Goal: Task Accomplishment & Management: Use online tool/utility

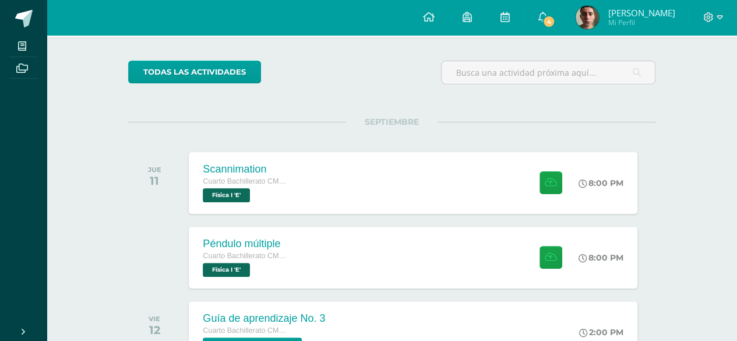
scroll to position [80, 0]
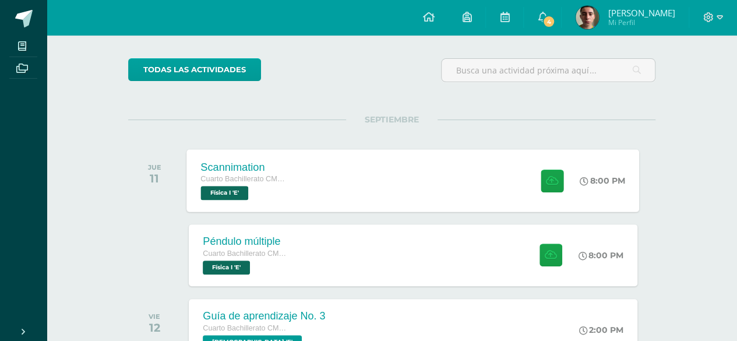
click at [338, 193] on div "Scannimation Cuarto Bachillerato CMP Bachillerato en CCLL con Orientación en Co…" at bounding box center [413, 180] width 453 height 62
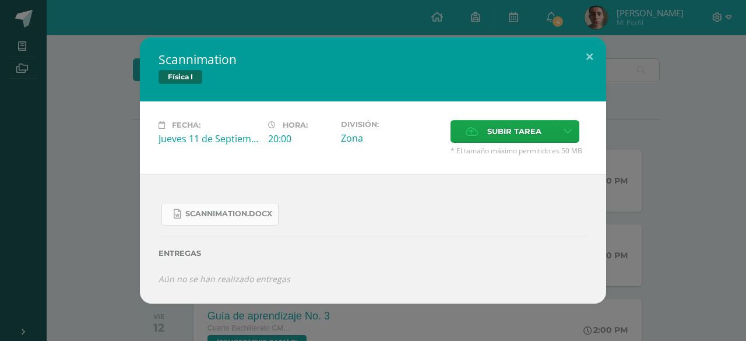
click at [252, 218] on span "Scannimation.docx" at bounding box center [228, 213] width 87 height 9
click at [591, 53] on button at bounding box center [589, 57] width 33 height 40
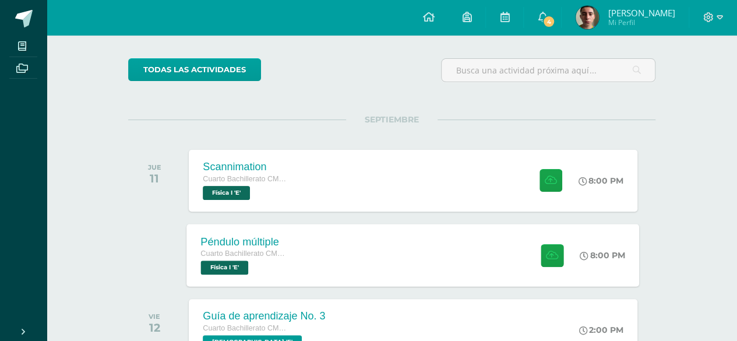
click at [319, 237] on div "Péndulo múltiple Cuarto Bachillerato CMP Bachillerato en CCLL con Orientación e…" at bounding box center [413, 255] width 453 height 62
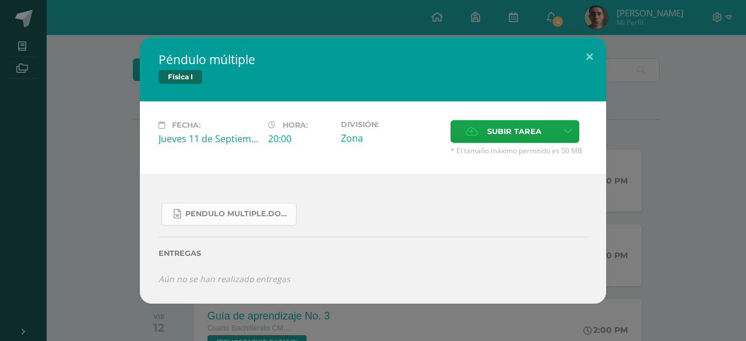
click at [201, 214] on span "Pendulo multiple.docx" at bounding box center [237, 213] width 105 height 9
click at [504, 123] on span "Subir tarea" at bounding box center [514, 132] width 54 height 22
click at [0, 0] on input "Subir tarea" at bounding box center [0, 0] width 0 height 0
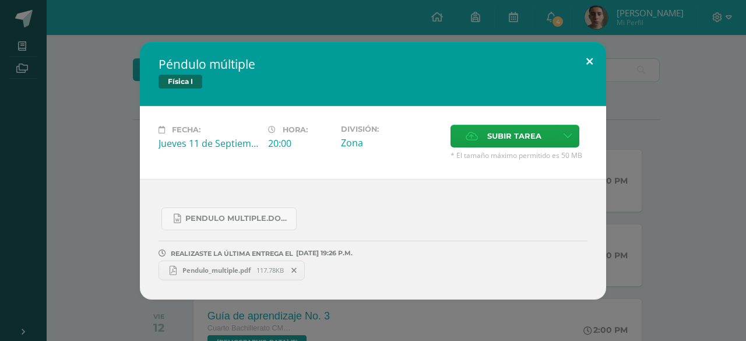
click at [591, 61] on button at bounding box center [589, 62] width 33 height 40
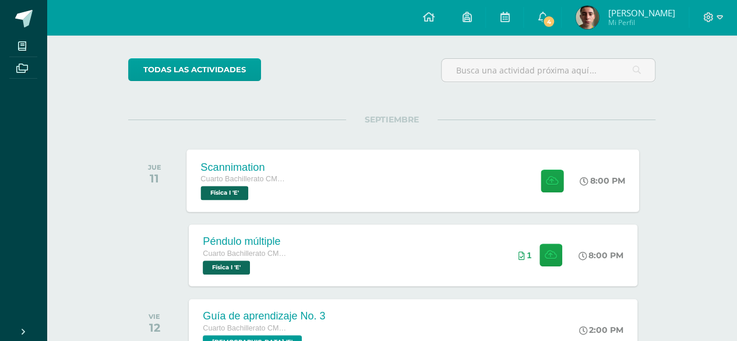
click at [284, 199] on div "Cuarto Bachillerato CMP Bachillerato en CCLL con Orientación en Computación Fís…" at bounding box center [245, 186] width 89 height 27
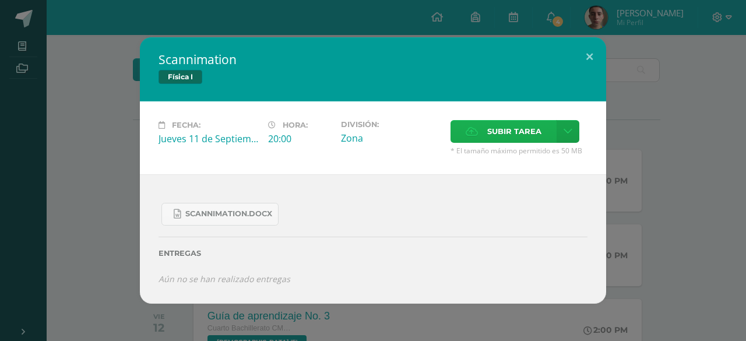
click at [487, 128] on span "Subir tarea" at bounding box center [514, 132] width 54 height 22
click at [0, 0] on input "Subir tarea" at bounding box center [0, 0] width 0 height 0
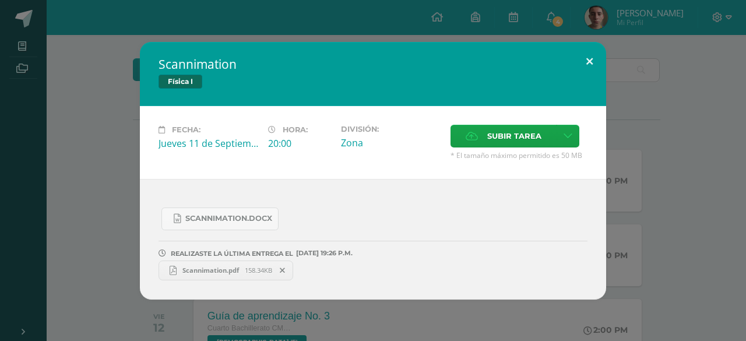
click at [592, 63] on button at bounding box center [589, 62] width 33 height 40
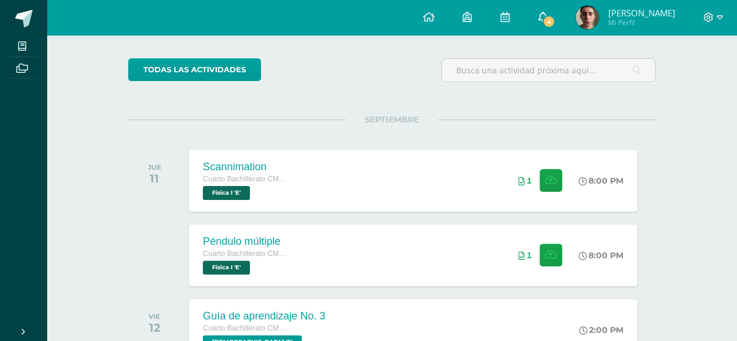
click at [555, 17] on span "4" at bounding box center [548, 21] width 13 height 13
